Goal: Navigation & Orientation: Find specific page/section

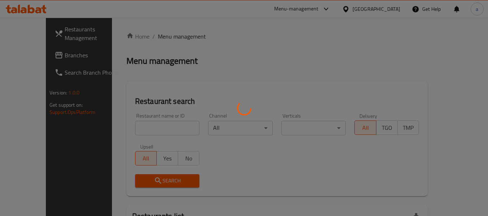
click at [386, 10] on div at bounding box center [244, 108] width 488 height 216
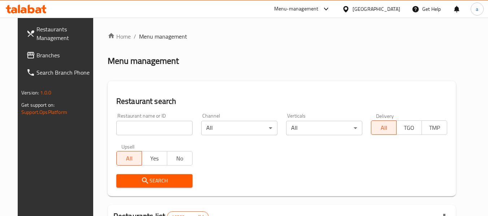
click at [383, 2] on div "[GEOGRAPHIC_DATA]" at bounding box center [371, 8] width 70 height 17
click at [350, 10] on icon at bounding box center [346, 9] width 8 height 8
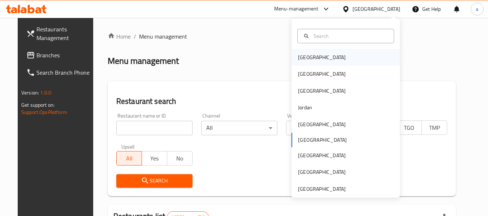
click at [298, 58] on div "[GEOGRAPHIC_DATA]" at bounding box center [322, 57] width 48 height 8
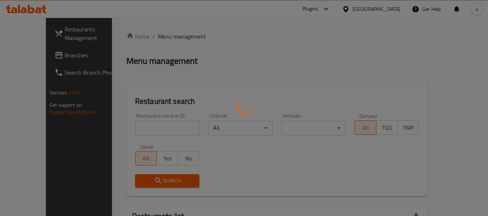
click at [43, 57] on div at bounding box center [244, 108] width 488 height 216
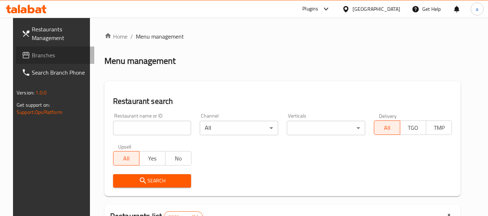
click at [44, 57] on span "Branches" at bounding box center [60, 55] width 57 height 9
